Goal: Check status: Check status

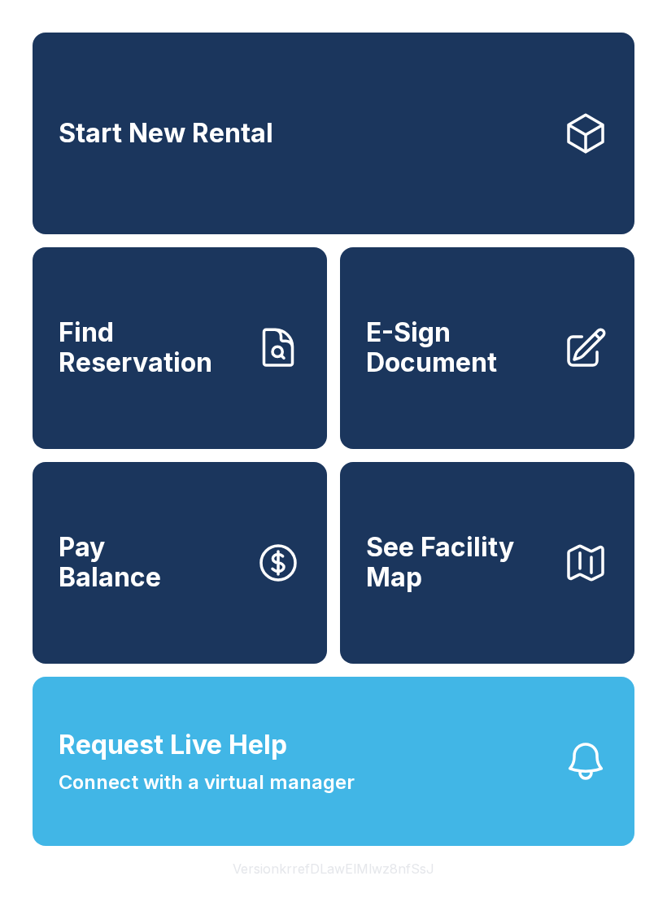
click at [181, 377] on span "Find Reservation" at bounding box center [151, 347] width 184 height 59
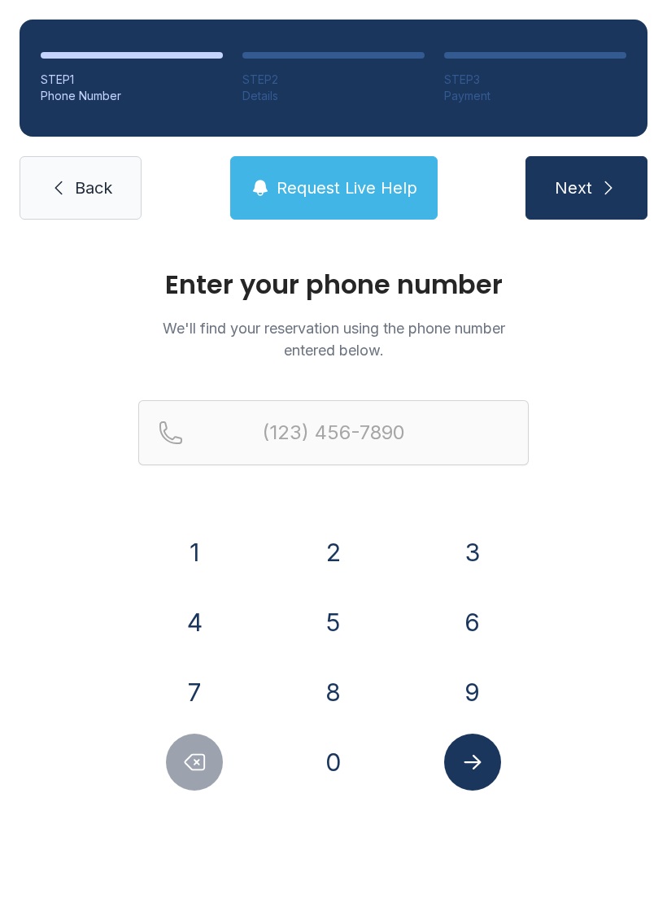
click at [204, 686] on button "7" at bounding box center [194, 692] width 57 height 57
click at [348, 619] on button "5" at bounding box center [333, 622] width 57 height 57
click at [184, 703] on button "7" at bounding box center [194, 692] width 57 height 57
click at [337, 550] on button "2" at bounding box center [333, 552] width 57 height 57
click at [342, 700] on button "8" at bounding box center [333, 692] width 57 height 57
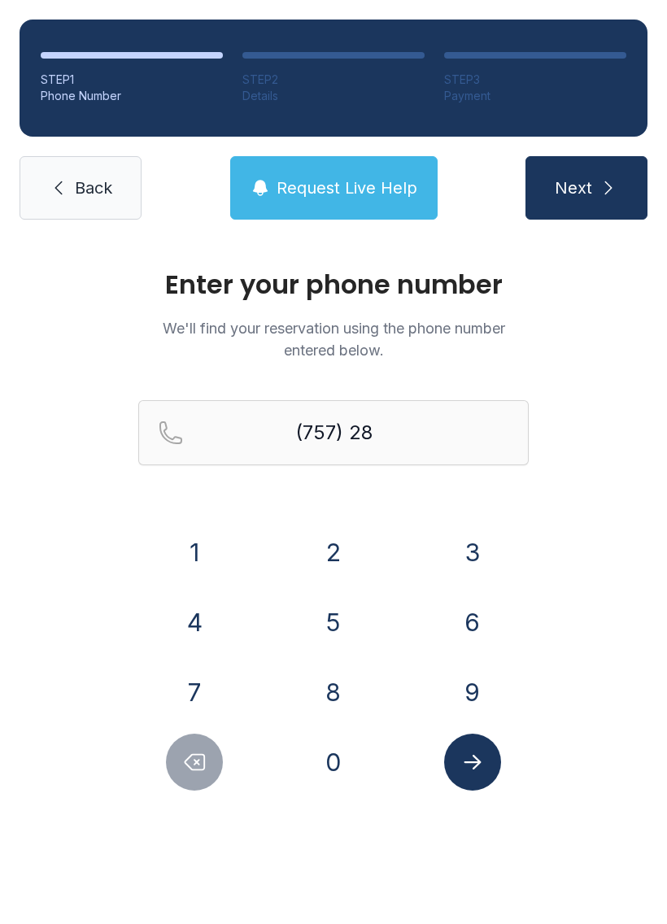
click at [478, 681] on button "9" at bounding box center [472, 692] width 57 height 57
click at [336, 696] on button "8" at bounding box center [333, 692] width 57 height 57
click at [341, 609] on button "5" at bounding box center [333, 622] width 57 height 57
click at [342, 768] on button "0" at bounding box center [333, 761] width 57 height 57
click at [344, 688] on button "8" at bounding box center [333, 692] width 57 height 57
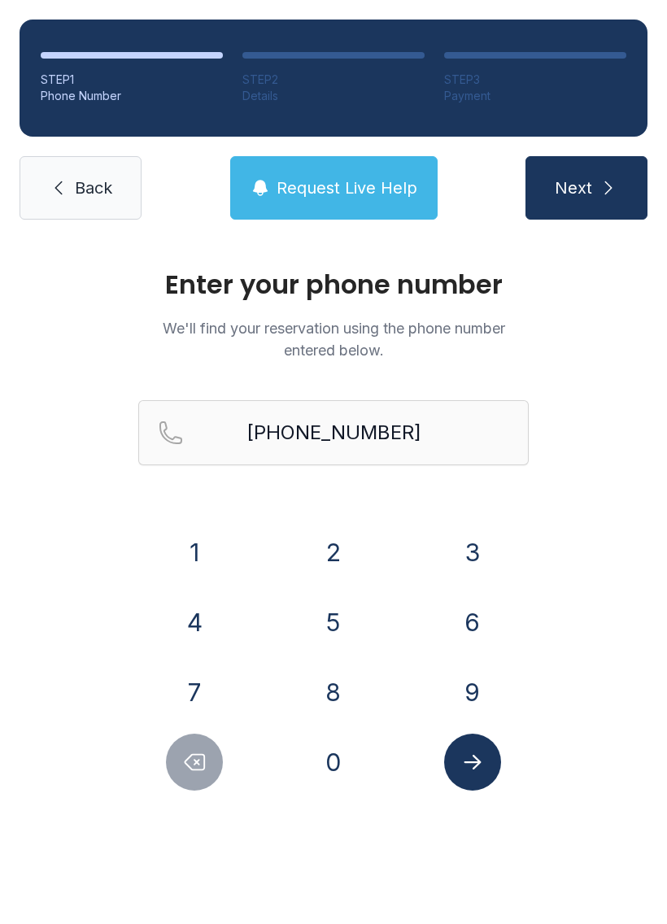
click at [489, 764] on button "Submit lookup form" at bounding box center [472, 761] width 57 height 57
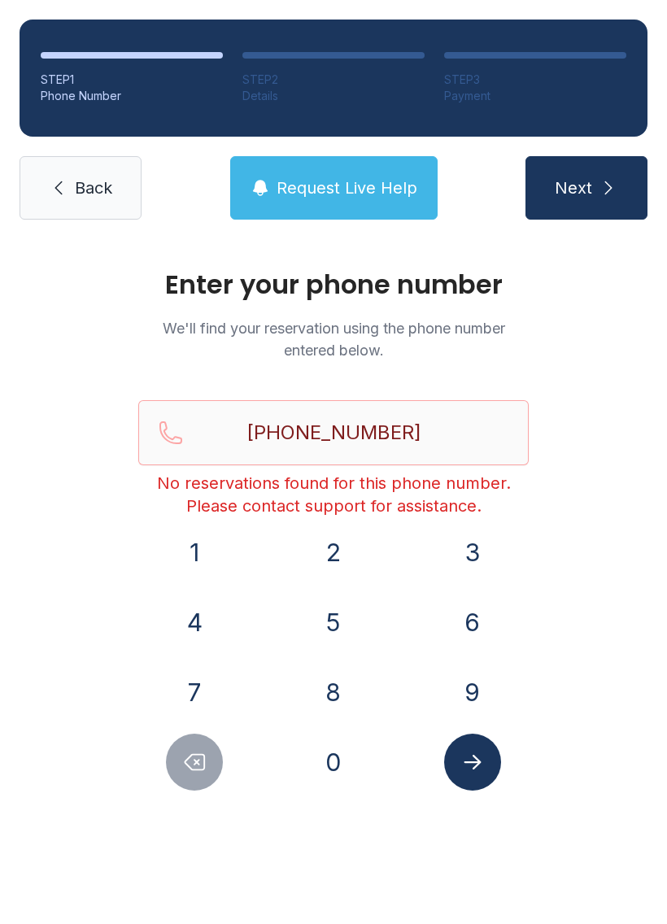
click at [196, 760] on icon "Delete number" at bounding box center [195, 762] width 20 height 15
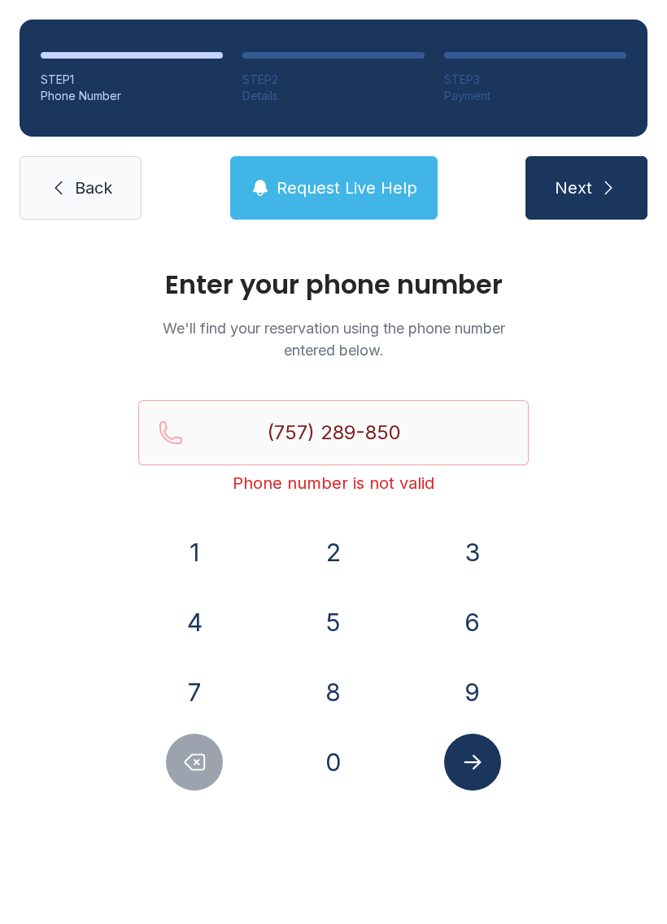
click at [195, 760] on icon "Delete number" at bounding box center [195, 762] width 20 height 15
click at [200, 765] on icon "Delete number" at bounding box center [194, 762] width 24 height 24
click at [199, 765] on icon "Delete number" at bounding box center [194, 762] width 24 height 24
click at [201, 764] on icon "Delete number" at bounding box center [194, 762] width 24 height 24
click at [201, 763] on icon "Delete number" at bounding box center [194, 762] width 24 height 24
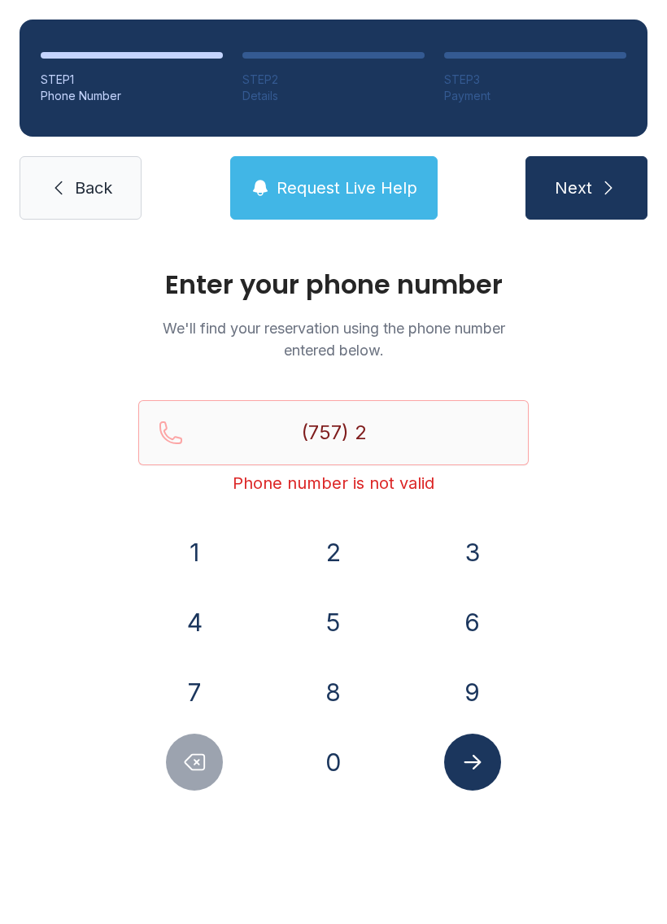
click at [195, 769] on icon "Delete number" at bounding box center [195, 762] width 20 height 15
click at [194, 769] on icon "Delete number" at bounding box center [195, 762] width 20 height 15
click at [191, 778] on button "Delete number" at bounding box center [194, 761] width 57 height 57
type input "(7"
click at [191, 777] on button "Delete number" at bounding box center [194, 761] width 57 height 57
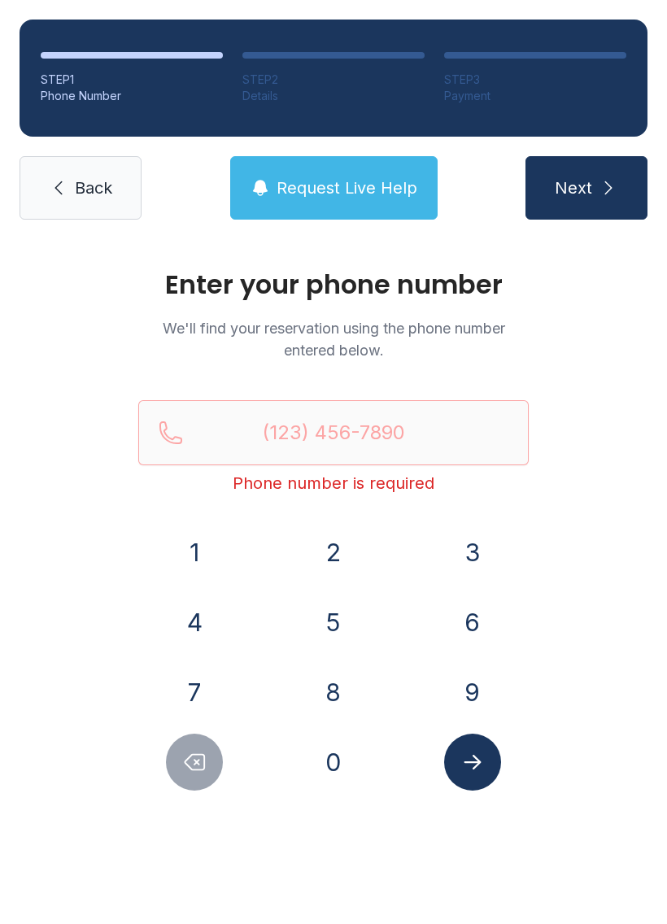
click at [204, 784] on button "Delete number" at bounding box center [194, 761] width 57 height 57
click at [67, 177] on link "Back" at bounding box center [81, 187] width 122 height 63
